Goal: Task Accomplishment & Management: Manage account settings

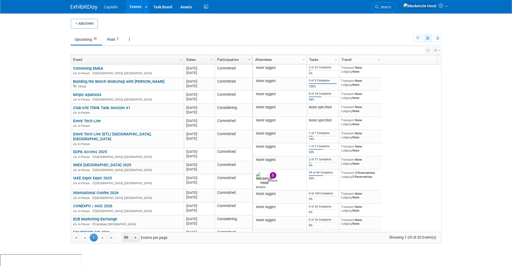
click at [429, 35] on button "button" at bounding box center [427, 38] width 9 height 8
click at [407, 56] on link "List View" at bounding box center [404, 57] width 45 height 8
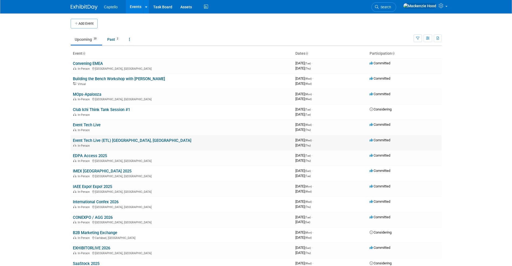
click at [117, 140] on link "Event Tech Live (ETL) [GEOGRAPHIC_DATA], [GEOGRAPHIC_DATA]" at bounding box center [132, 140] width 118 height 5
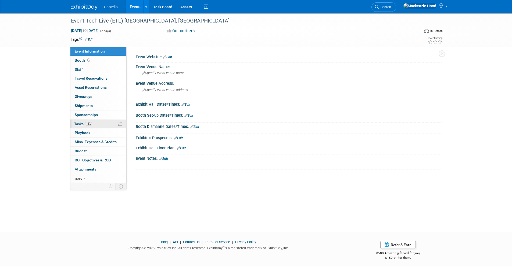
click at [103, 125] on link "14% Tasks 14%" at bounding box center [98, 124] width 56 height 9
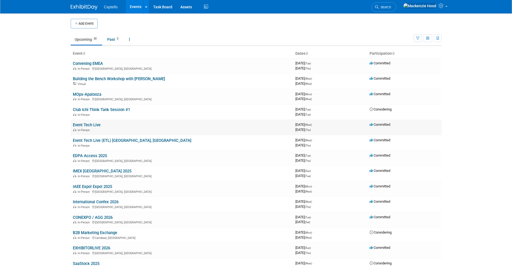
click at [96, 123] on link "Event Tech Live" at bounding box center [87, 125] width 28 height 5
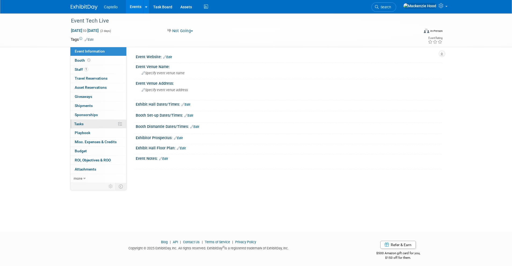
click at [99, 123] on link "0% Tasks 0%" at bounding box center [98, 124] width 56 height 9
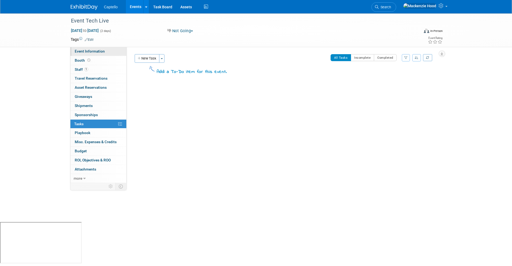
click at [109, 52] on link "Event Information" at bounding box center [98, 51] width 56 height 9
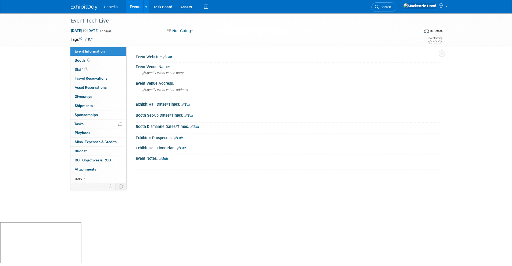
click at [93, 38] on link "Edit" at bounding box center [89, 40] width 9 height 4
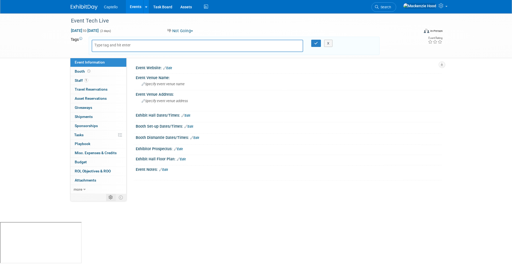
click at [110, 197] on icon at bounding box center [110, 198] width 4 height 4
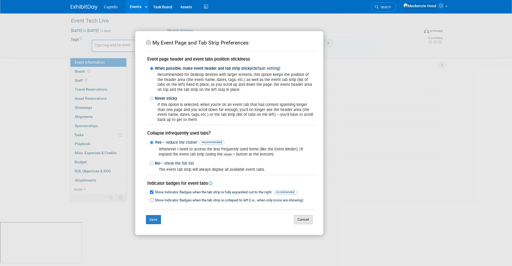
click at [306, 221] on button "Cancel" at bounding box center [303, 219] width 19 height 9
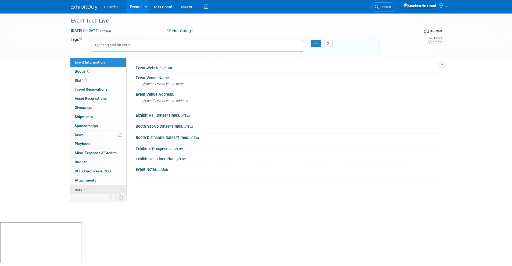
click at [78, 191] on span "more" at bounding box center [78, 189] width 9 height 4
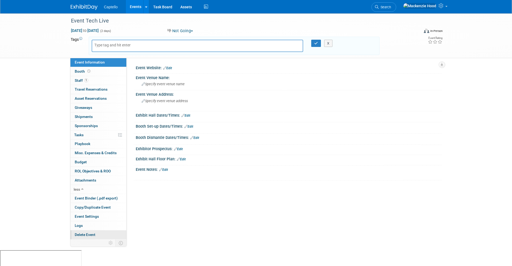
click at [98, 236] on link "Delete Event" at bounding box center [98, 235] width 56 height 9
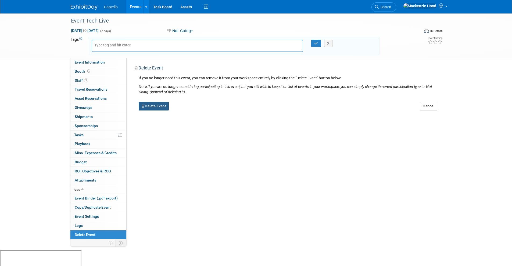
click at [156, 106] on button "Delete Event" at bounding box center [154, 106] width 30 height 9
click at [184, 110] on icon at bounding box center [183, 110] width 3 height 3
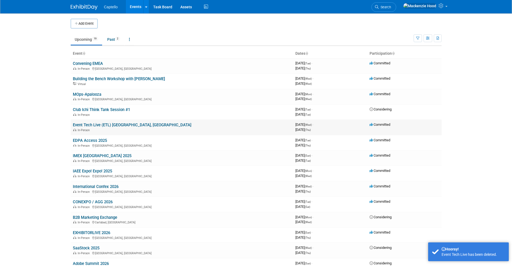
click at [116, 125] on link "Event Tech Live (ETL) [GEOGRAPHIC_DATA], [GEOGRAPHIC_DATA]" at bounding box center [132, 125] width 118 height 5
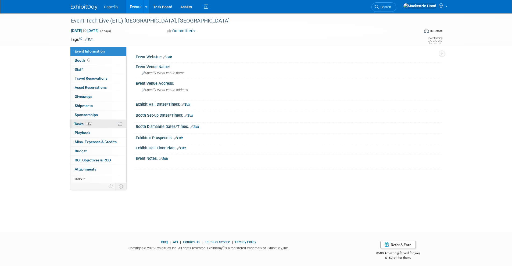
click at [103, 123] on link "14% Tasks 14%" at bounding box center [98, 124] width 56 height 9
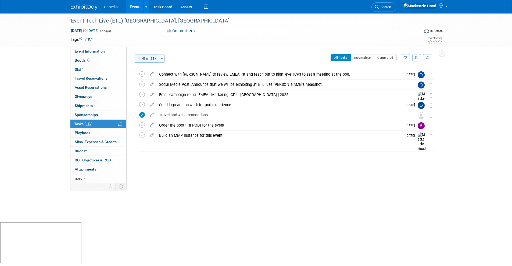
click at [137, 58] on icon "button" at bounding box center [139, 58] width 4 height 3
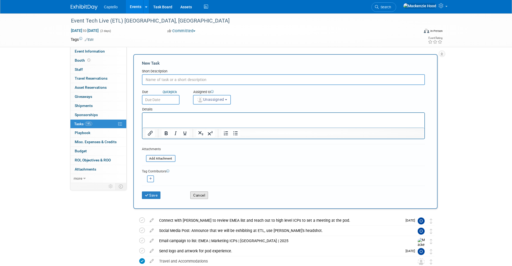
click at [197, 197] on button "Cancel" at bounding box center [199, 196] width 18 height 8
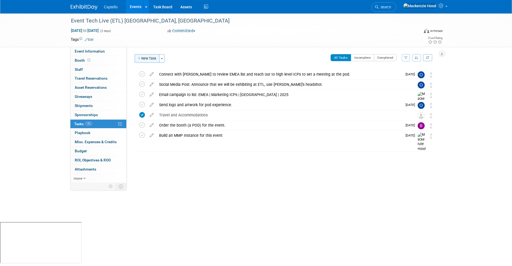
click at [151, 54] on button "New Task" at bounding box center [147, 58] width 25 height 9
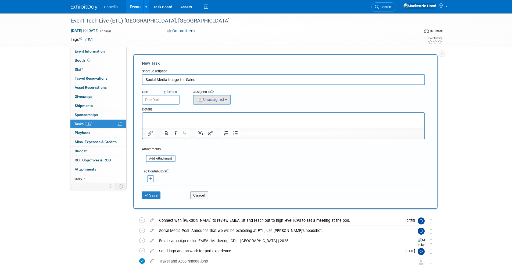
type input "Social Media Image for Sales"
click at [226, 104] on button "Unassigned" at bounding box center [212, 100] width 38 height 10
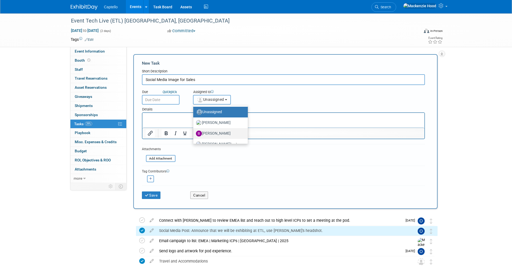
scroll to position [24, 0]
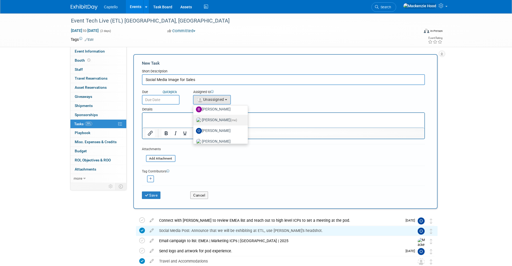
click at [227, 121] on label "Mackenzie Hood (me)" at bounding box center [219, 120] width 46 height 9
click at [194, 121] on input "Mackenzie Hood (me)" at bounding box center [191, 119] width 3 height 3
select select "09504ed2-55fe-4fab-ae44-643f087ac216"
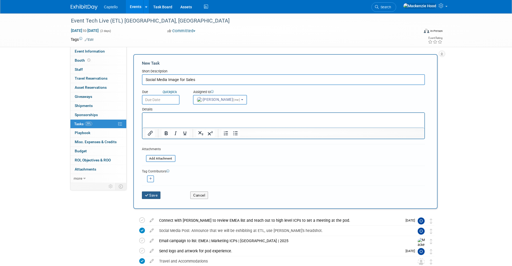
click at [148, 195] on icon "submit" at bounding box center [147, 196] width 5 height 4
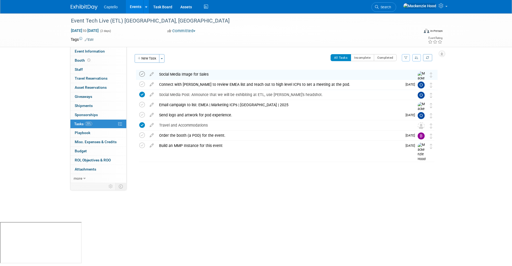
click at [143, 75] on icon at bounding box center [142, 74] width 6 height 6
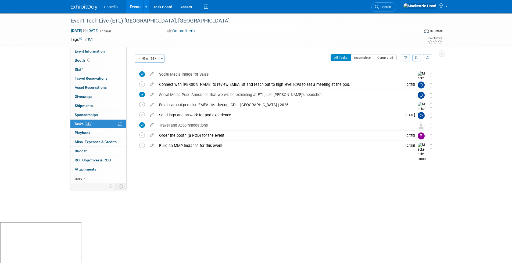
click at [99, 4] on link at bounding box center [87, 4] width 33 height 4
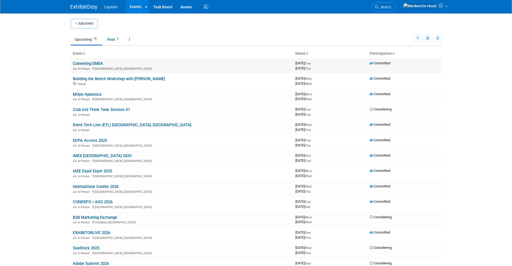
click at [96, 61] on link "Convening EMEA" at bounding box center [88, 63] width 30 height 5
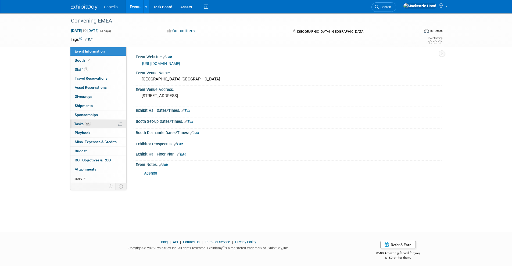
click at [100, 124] on link "6% Tasks 6%" at bounding box center [98, 124] width 56 height 9
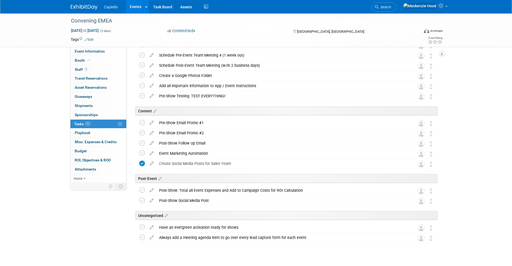
scroll to position [215, 0]
click at [90, 6] on img at bounding box center [84, 7] width 27 height 5
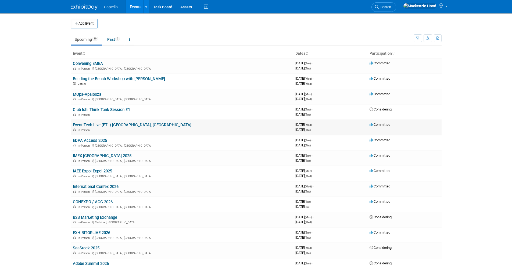
click at [107, 124] on link "Event Tech Live (ETL) [GEOGRAPHIC_DATA], [GEOGRAPHIC_DATA]" at bounding box center [132, 125] width 118 height 5
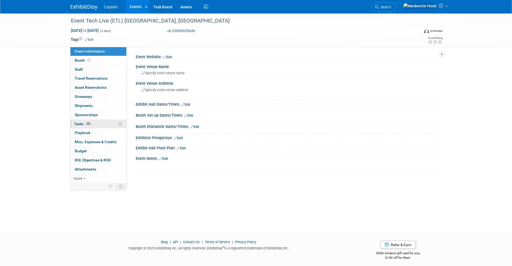
click at [92, 122] on span "Tasks 38%" at bounding box center [83, 124] width 18 height 4
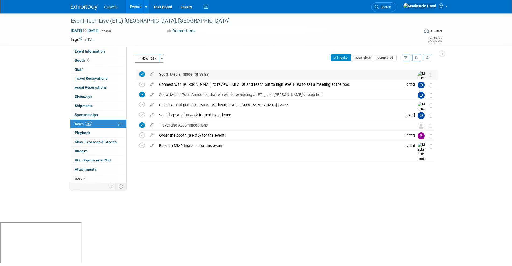
click at [141, 74] on icon at bounding box center [142, 74] width 6 height 6
click at [152, 73] on icon at bounding box center [151, 73] width 9 height 7
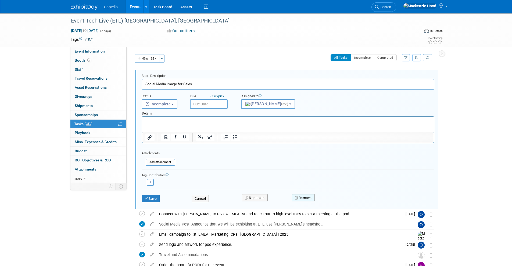
click at [310, 198] on button "Remove" at bounding box center [303, 198] width 23 height 8
click at [336, 201] on link "Yes" at bounding box center [333, 202] width 16 height 9
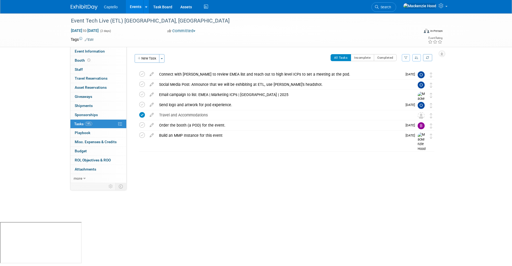
click at [87, 4] on link at bounding box center [87, 4] width 33 height 4
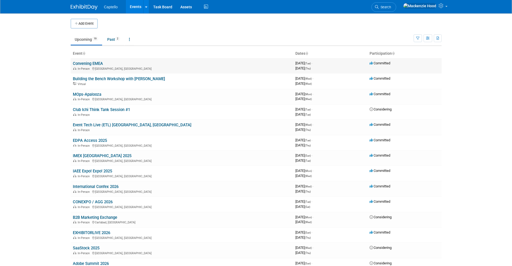
click at [99, 64] on link "Convening EMEA" at bounding box center [88, 63] width 30 height 5
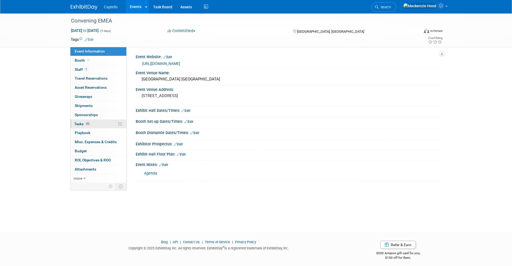
click at [100, 124] on link "6% Tasks 6%" at bounding box center [98, 124] width 56 height 9
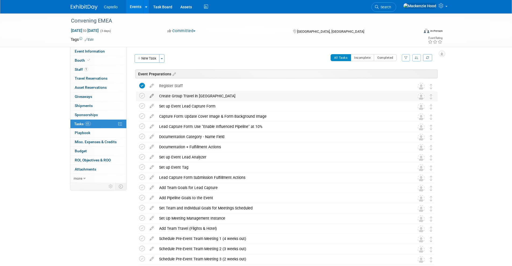
click at [151, 94] on icon at bounding box center [151, 95] width 9 height 7
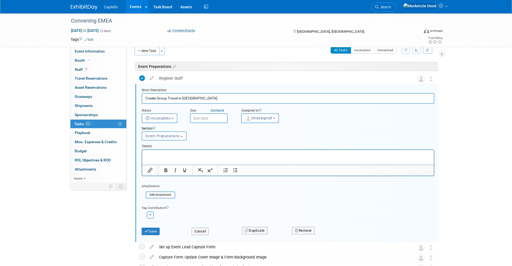
scroll to position [13, 0]
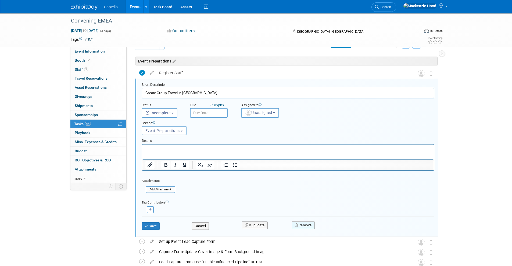
click at [301, 222] on button "Remove" at bounding box center [303, 226] width 23 height 8
click at [336, 230] on link "Yes" at bounding box center [333, 230] width 16 height 9
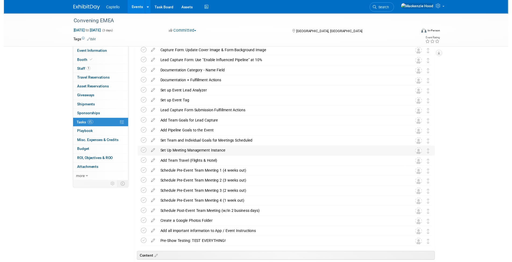
scroll to position [57, 0]
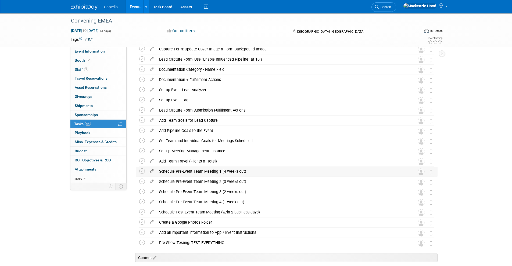
click at [150, 168] on icon at bounding box center [151, 170] width 9 height 7
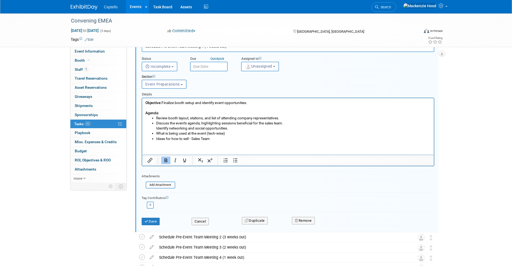
scroll to position [195, 0]
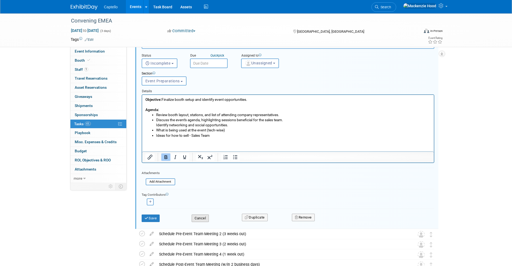
click at [204, 219] on button "Cancel" at bounding box center [199, 219] width 17 height 8
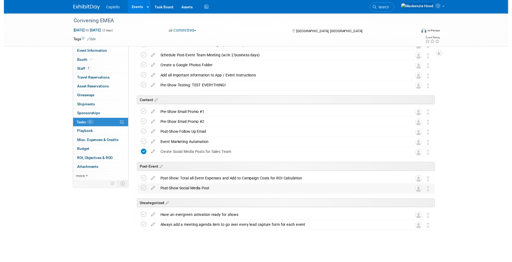
scroll to position [214, 0]
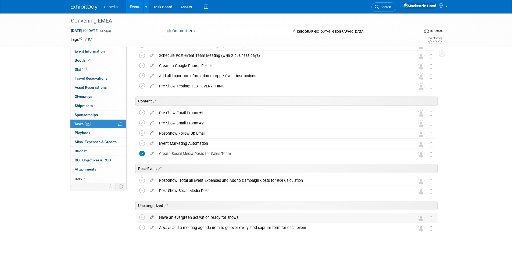
click at [148, 216] on icon at bounding box center [151, 216] width 9 height 7
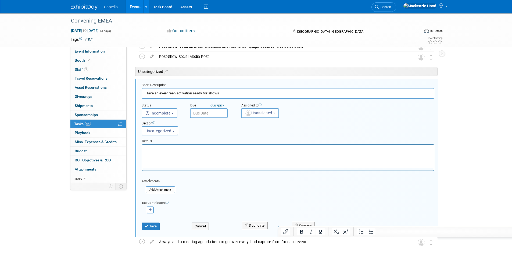
scroll to position [349, 0]
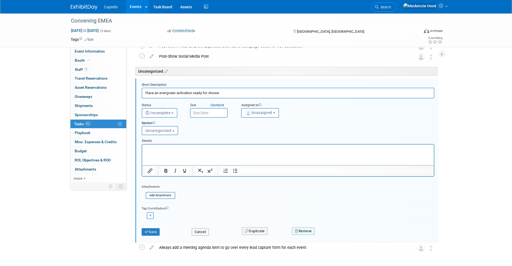
click at [302, 230] on button "Remove" at bounding box center [303, 232] width 23 height 8
click at [327, 237] on link "Yes" at bounding box center [333, 235] width 16 height 9
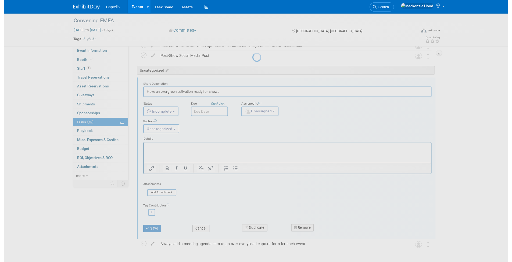
scroll to position [204, 0]
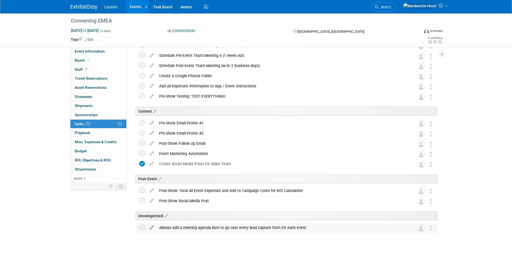
click at [150, 226] on icon at bounding box center [151, 226] width 9 height 7
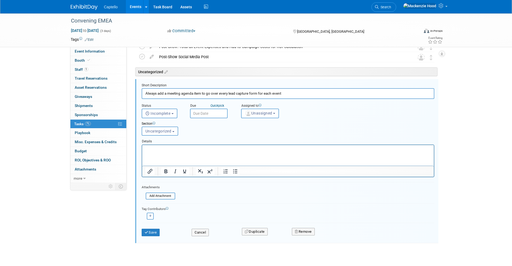
scroll to position [349, 0]
click at [303, 229] on button "Remove" at bounding box center [303, 232] width 23 height 8
click at [334, 235] on link "Yes" at bounding box center [333, 235] width 16 height 9
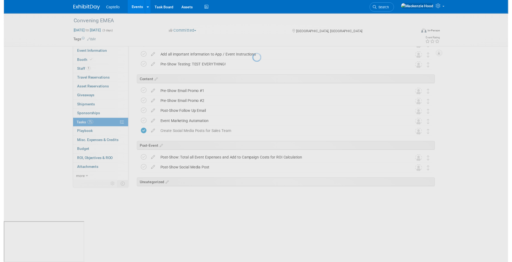
scroll to position [194, 0]
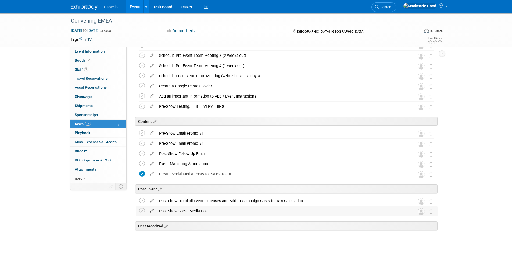
click at [153, 210] on icon at bounding box center [151, 210] width 9 height 7
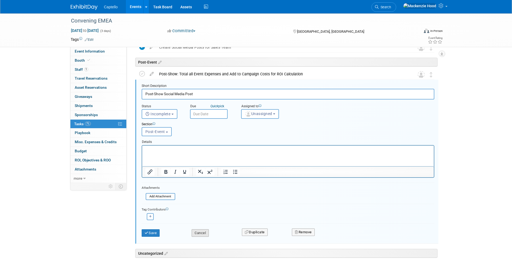
scroll to position [322, 0]
click at [301, 229] on button "Remove" at bounding box center [303, 232] width 23 height 8
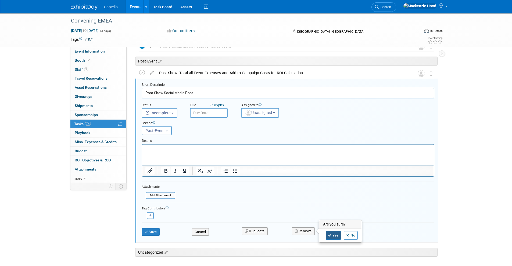
click at [334, 236] on link "Yes" at bounding box center [333, 235] width 16 height 9
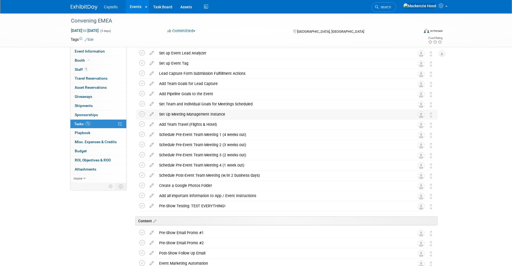
scroll to position [0, 0]
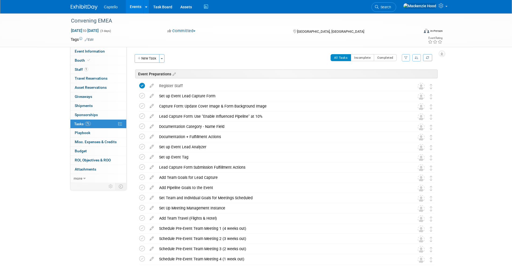
click at [65, 63] on div "Convening EMEA [DATE] to [DATE] (3 days) [DATE] to [DATE] Committed Committed C…" at bounding box center [256, 231] width 512 height 436
drag, startPoint x: 65, startPoint y: 15, endPoint x: 129, endPoint y: 20, distance: 64.3
click at [129, 20] on div "Convening EMEA [DATE] to [DATE] (3 days) [DATE] to [DATE] Committed Committed C…" at bounding box center [256, 30] width 512 height 34
click at [66, 22] on div "Convening EMEA [DATE] to [DATE] (3 days) [DATE] to [DATE] Committed Committed C…" at bounding box center [256, 30] width 512 height 34
drag, startPoint x: 71, startPoint y: 19, endPoint x: 131, endPoint y: 19, distance: 59.9
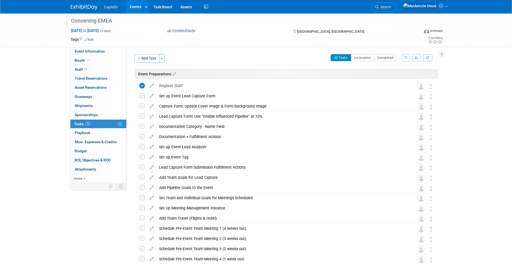
click at [131, 19] on div "Convening EMEA" at bounding box center [240, 21] width 342 height 10
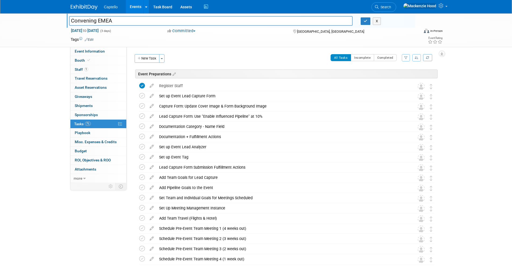
click at [42, 26] on div "Convening EMEA Convening EMEA X [DATE] to [DATE] (3 days) [DATE] to [DATE] Comm…" at bounding box center [256, 30] width 512 height 34
drag, startPoint x: 117, startPoint y: 21, endPoint x: 76, endPoint y: 18, distance: 40.7
click at [76, 18] on input "Convening EMEA" at bounding box center [211, 20] width 284 height 9
click at [129, 21] on input "Convening EMEA" at bounding box center [211, 20] width 284 height 9
drag, startPoint x: 118, startPoint y: 20, endPoint x: 49, endPoint y: 19, distance: 69.3
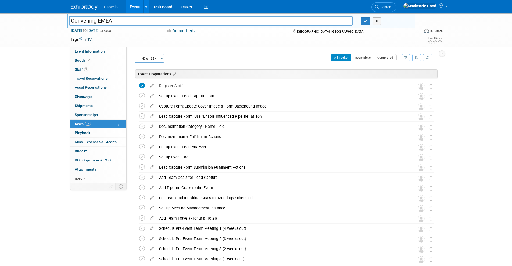
click at [49, 19] on div "Convening EMEA Convening EMEA X [DATE] to [DATE] (3 days) [DATE] to [DATE] Comm…" at bounding box center [256, 30] width 512 height 34
click at [118, 19] on input "Convening EMEA" at bounding box center [211, 20] width 284 height 9
drag, startPoint x: 116, startPoint y: 20, endPoint x: 61, endPoint y: 17, distance: 54.6
click at [61, 17] on div "Convening EMEA Convening EMEA X [DATE] to [DATE] (3 days) [DATE] to [DATE] Comm…" at bounding box center [256, 30] width 512 height 34
click at [49, 16] on div "Convening EMEA Convening EMEA X [DATE] to [DATE] (3 days) [DATE] to [DATE] Comm…" at bounding box center [256, 30] width 512 height 34
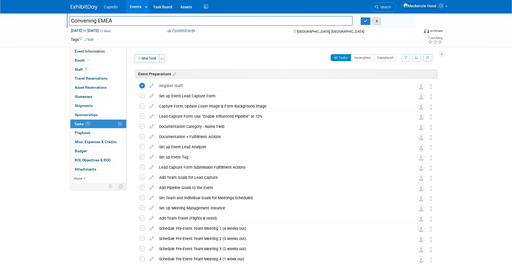
click at [379, 20] on button "X" at bounding box center [376, 21] width 8 height 8
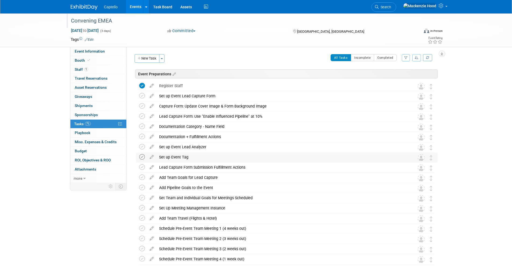
click at [142, 156] on icon at bounding box center [142, 157] width 6 height 6
click at [142, 59] on button "New Task" at bounding box center [147, 58] width 25 height 9
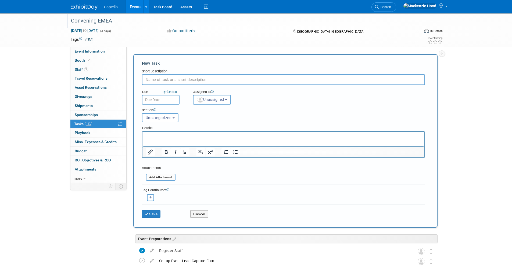
click at [156, 79] on input "text" at bounding box center [283, 79] width 283 height 11
type input "Create an Event List"
click at [171, 119] on button "Uncategorized" at bounding box center [160, 117] width 37 height 9
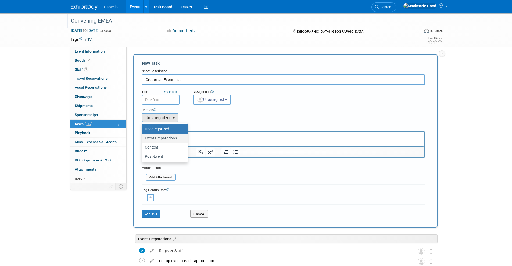
click at [167, 136] on label "Event Preparations" at bounding box center [163, 138] width 37 height 7
click at [143, 137] on input "Event Preparations" at bounding box center [140, 138] width 3 height 3
select select "11274540"
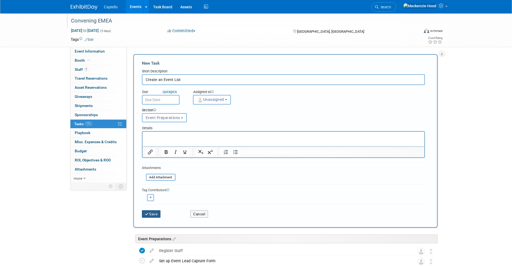
click at [152, 214] on button "Save" at bounding box center [151, 215] width 19 height 8
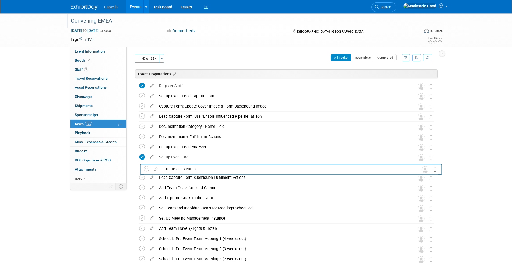
drag, startPoint x: 430, startPoint y: 86, endPoint x: 435, endPoint y: 169, distance: 83.1
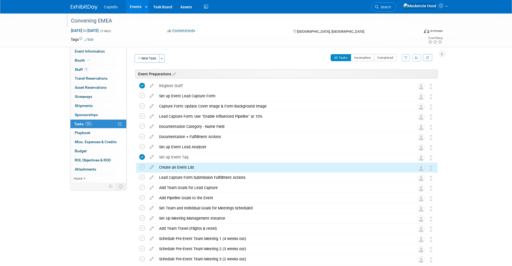
click at [475, 112] on div "Convening EMEA [DATE] to [DATE] (3 days) [DATE] to [DATE] Committed Committed C…" at bounding box center [256, 236] width 512 height 447
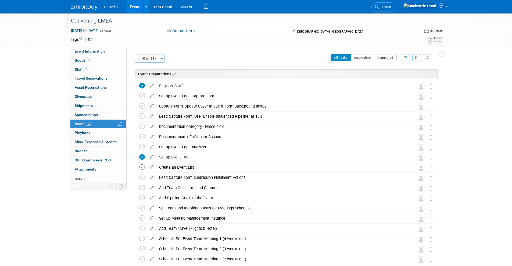
click at [140, 166] on icon at bounding box center [142, 168] width 6 height 6
click at [142, 146] on icon at bounding box center [142, 147] width 6 height 6
click at [142, 177] on icon at bounding box center [142, 178] width 6 height 6
click at [142, 95] on icon at bounding box center [142, 96] width 6 height 6
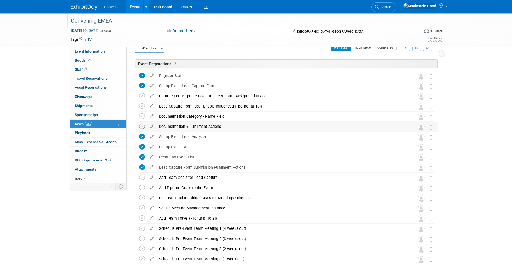
click at [141, 126] on icon at bounding box center [142, 127] width 6 height 6
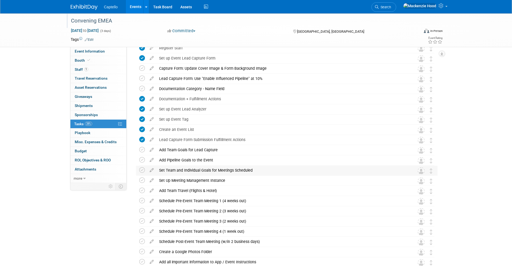
scroll to position [38, 0]
click at [140, 179] on icon at bounding box center [142, 180] width 6 height 6
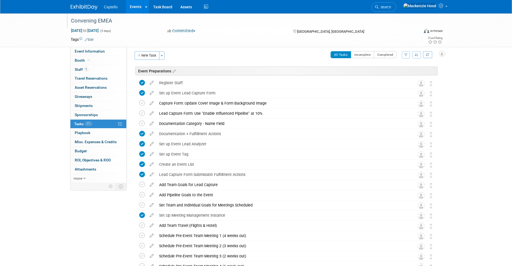
scroll to position [0, 0]
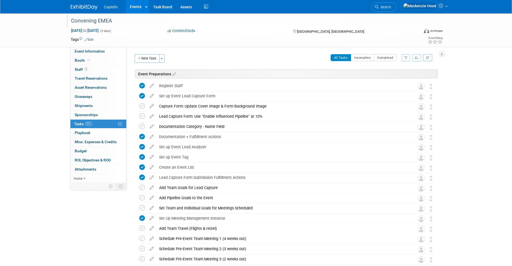
click at [93, 3] on link at bounding box center [87, 4] width 33 height 4
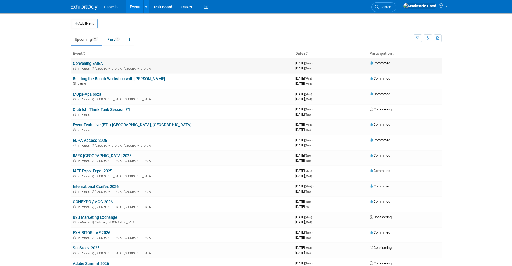
click at [96, 60] on td "Convening EMEA In-Person Rotterdam, Netherlands" at bounding box center [182, 65] width 222 height 15
click at [97, 62] on link "Convening EMEA" at bounding box center [88, 63] width 30 height 5
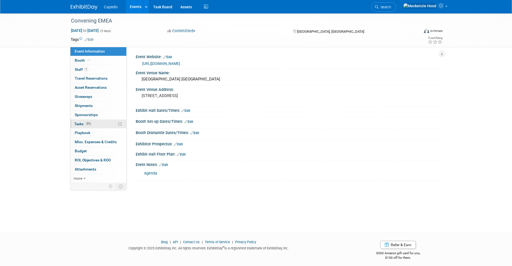
click at [104, 124] on link "31% Tasks 31%" at bounding box center [98, 124] width 56 height 9
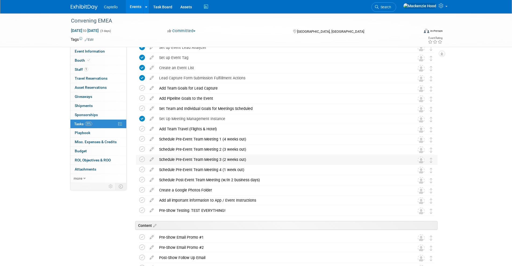
scroll to position [100, 0]
click at [151, 149] on icon at bounding box center [151, 147] width 9 height 7
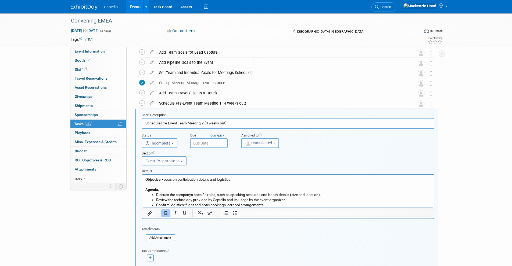
scroll to position [166, 0]
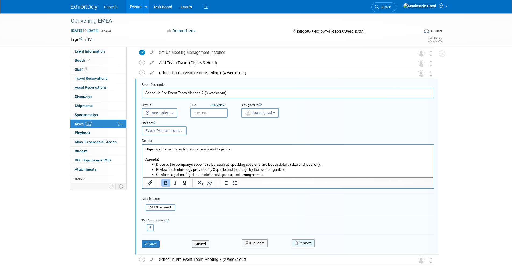
click at [307, 242] on button "Remove" at bounding box center [303, 244] width 23 height 8
click at [330, 247] on icon at bounding box center [329, 248] width 3 height 3
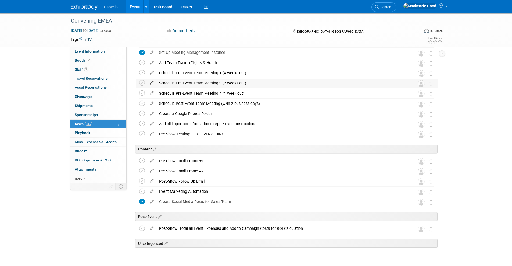
click at [150, 81] on icon at bounding box center [151, 82] width 9 height 7
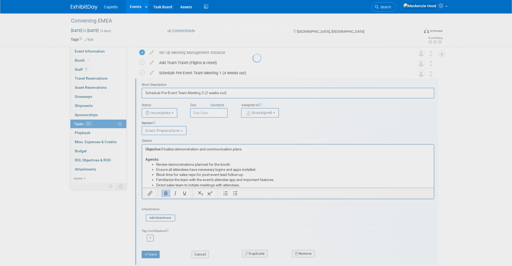
scroll to position [0, 0]
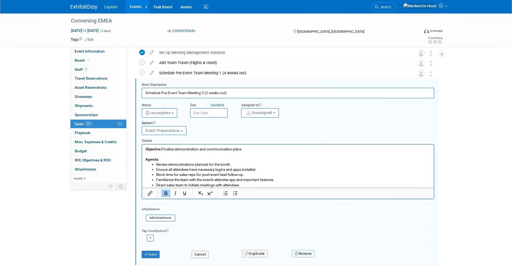
click at [309, 254] on button "Remove" at bounding box center [303, 254] width 23 height 8
click at [331, 257] on link "Yes" at bounding box center [333, 258] width 16 height 9
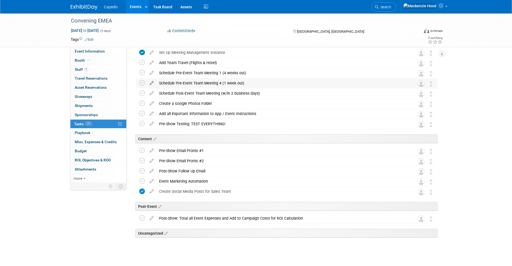
click at [150, 82] on icon at bounding box center [151, 82] width 9 height 7
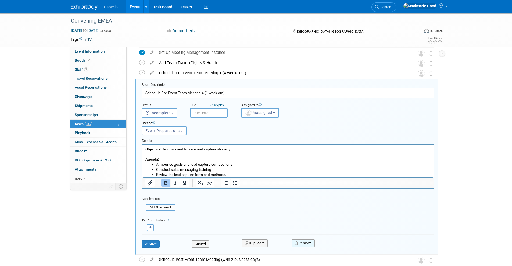
click at [301, 243] on button "Remove" at bounding box center [303, 244] width 23 height 8
click at [333, 247] on link "Yes" at bounding box center [333, 248] width 16 height 9
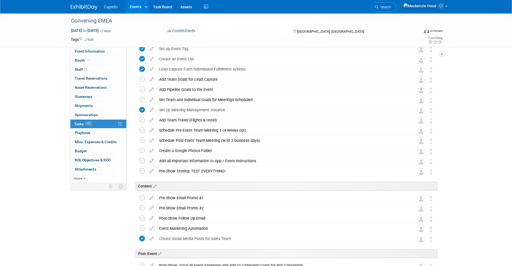
scroll to position [108, 0]
click at [141, 130] on icon at bounding box center [142, 131] width 6 height 6
click at [142, 142] on icon at bounding box center [142, 141] width 6 height 6
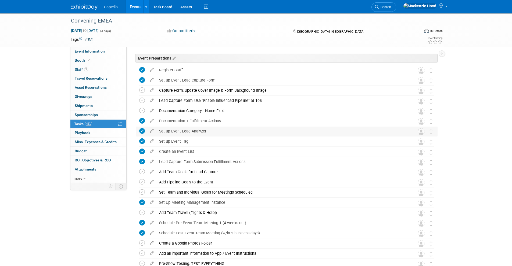
scroll to position [18, 0]
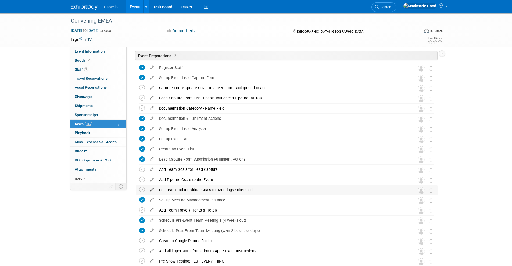
click at [149, 189] on icon at bounding box center [151, 189] width 9 height 7
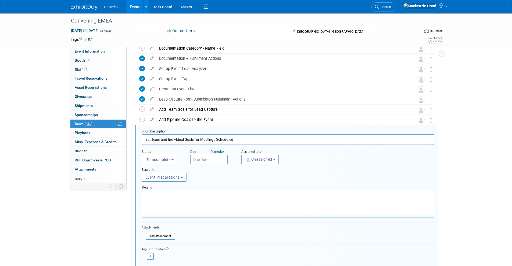
scroll to position [125, 0]
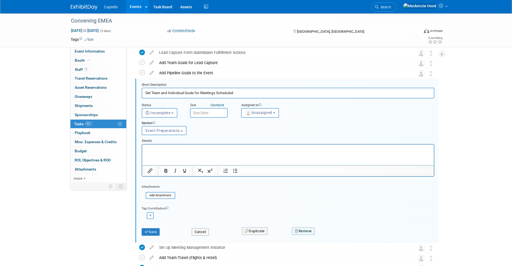
click at [307, 232] on button "Remove" at bounding box center [303, 232] width 23 height 8
click at [331, 231] on link "Yes" at bounding box center [333, 235] width 16 height 9
